Goal: Task Accomplishment & Management: Complete application form

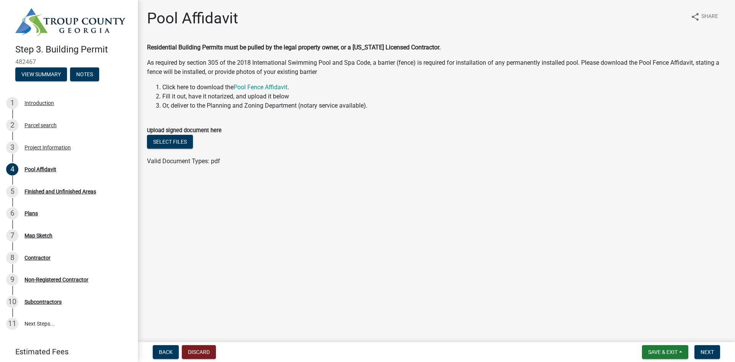
scroll to position [25, 0]
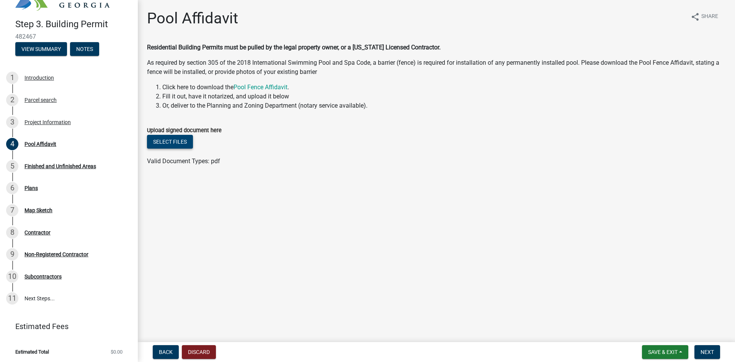
click at [183, 141] on button "Select files" at bounding box center [170, 142] width 46 height 14
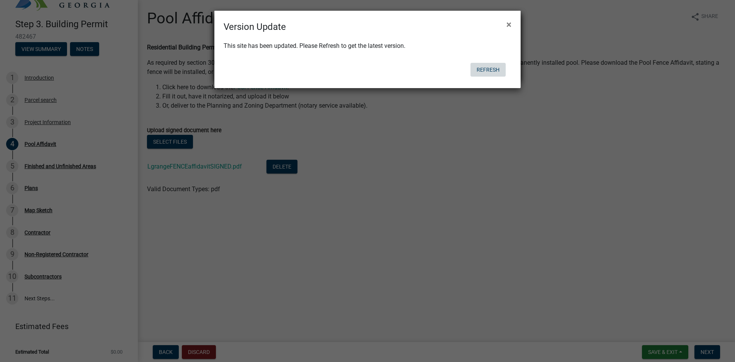
click at [476, 70] on button "Refresh" at bounding box center [488, 70] width 35 height 14
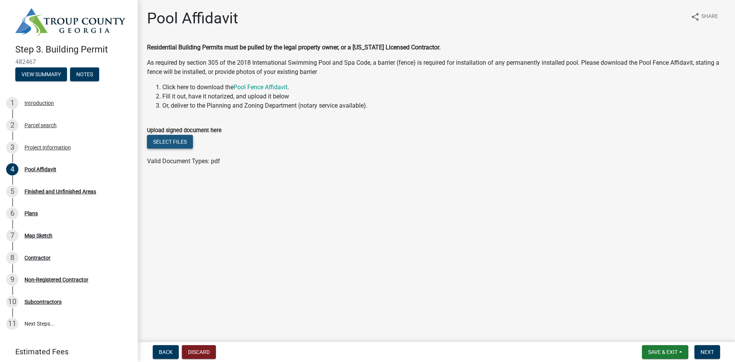
click at [159, 137] on button "Select files" at bounding box center [170, 142] width 46 height 14
click at [696, 348] on button "Next" at bounding box center [707, 352] width 26 height 14
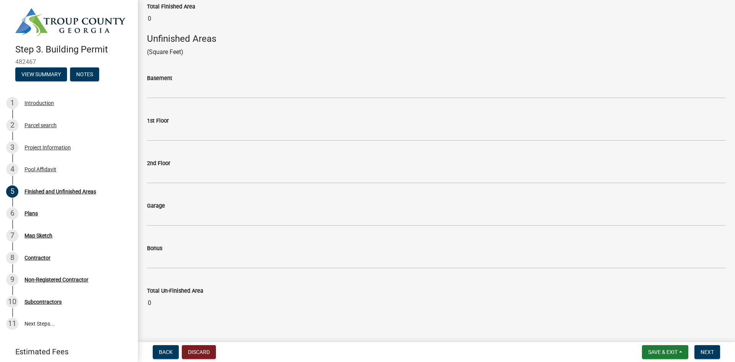
scroll to position [302, 0]
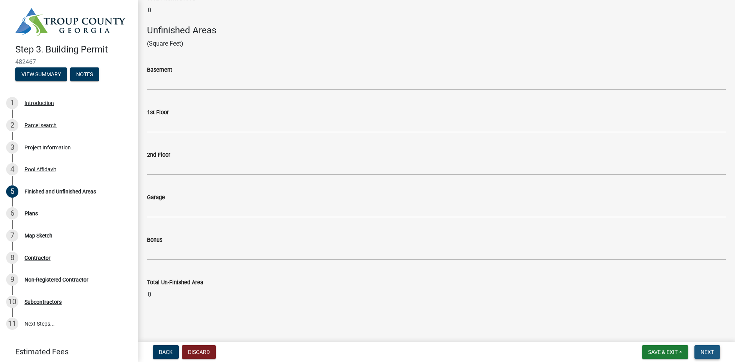
click at [703, 352] on span "Next" at bounding box center [707, 352] width 13 height 6
